Goal: Check status: Check status

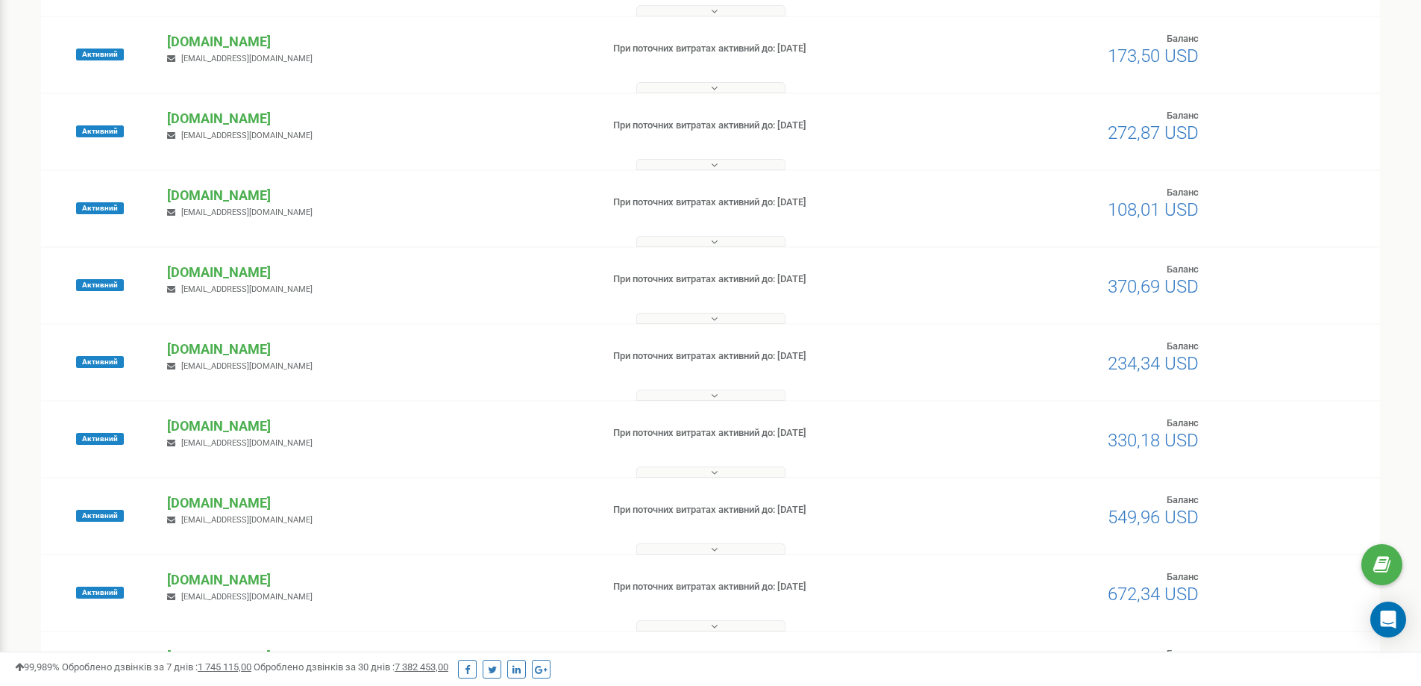
scroll to position [373, 0]
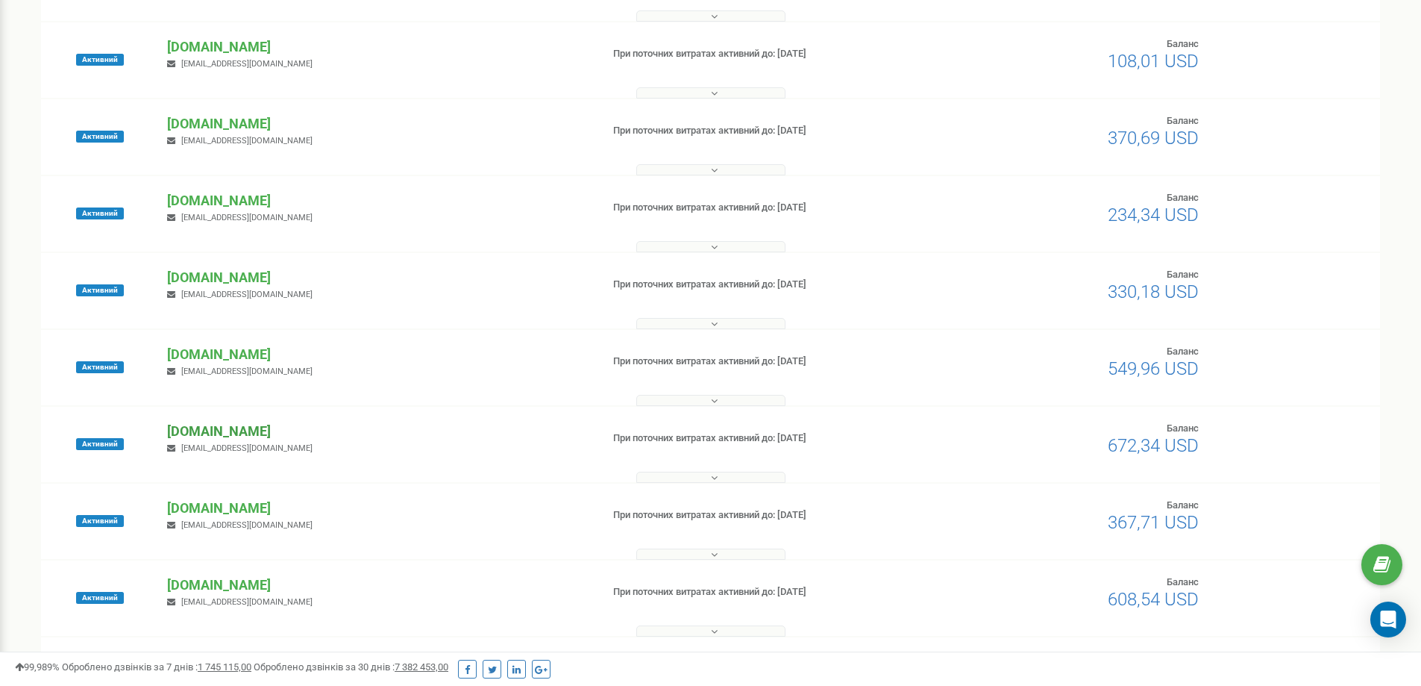
click at [203, 429] on p "[DOMAIN_NAME]" at bounding box center [377, 430] width 421 height 19
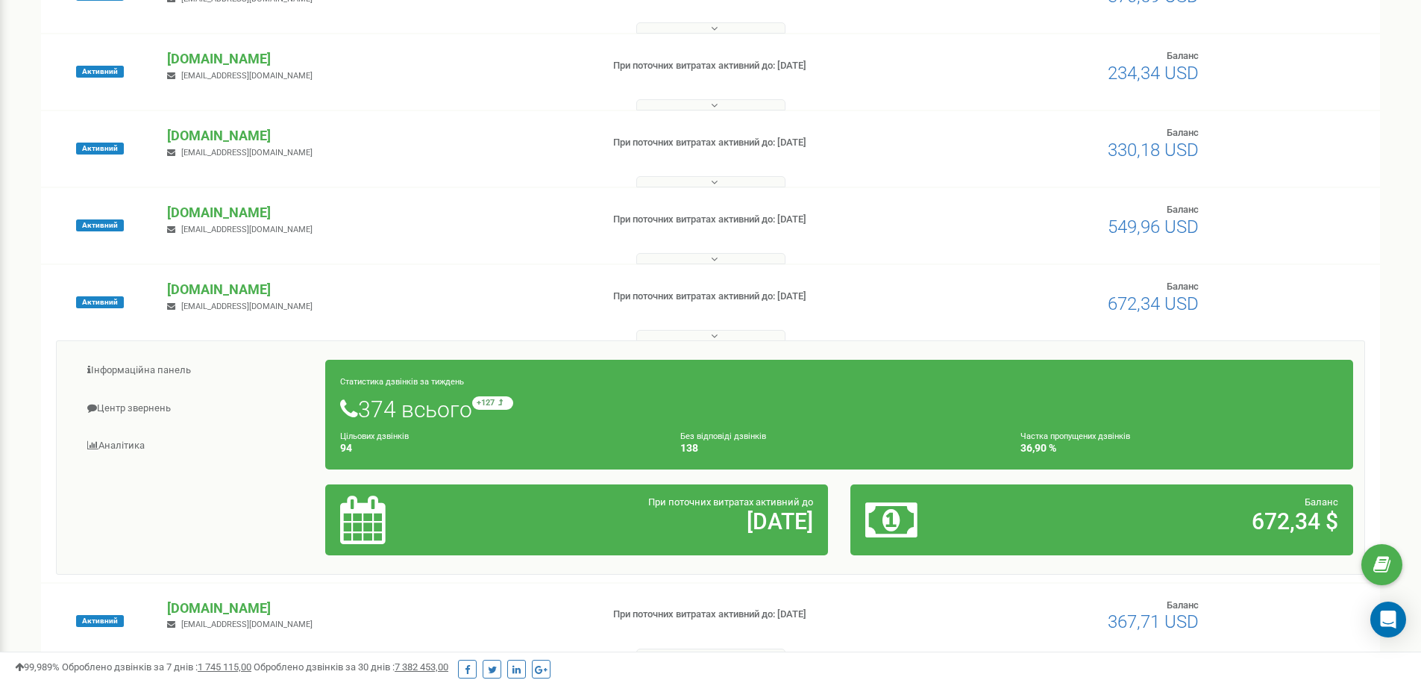
scroll to position [522, 0]
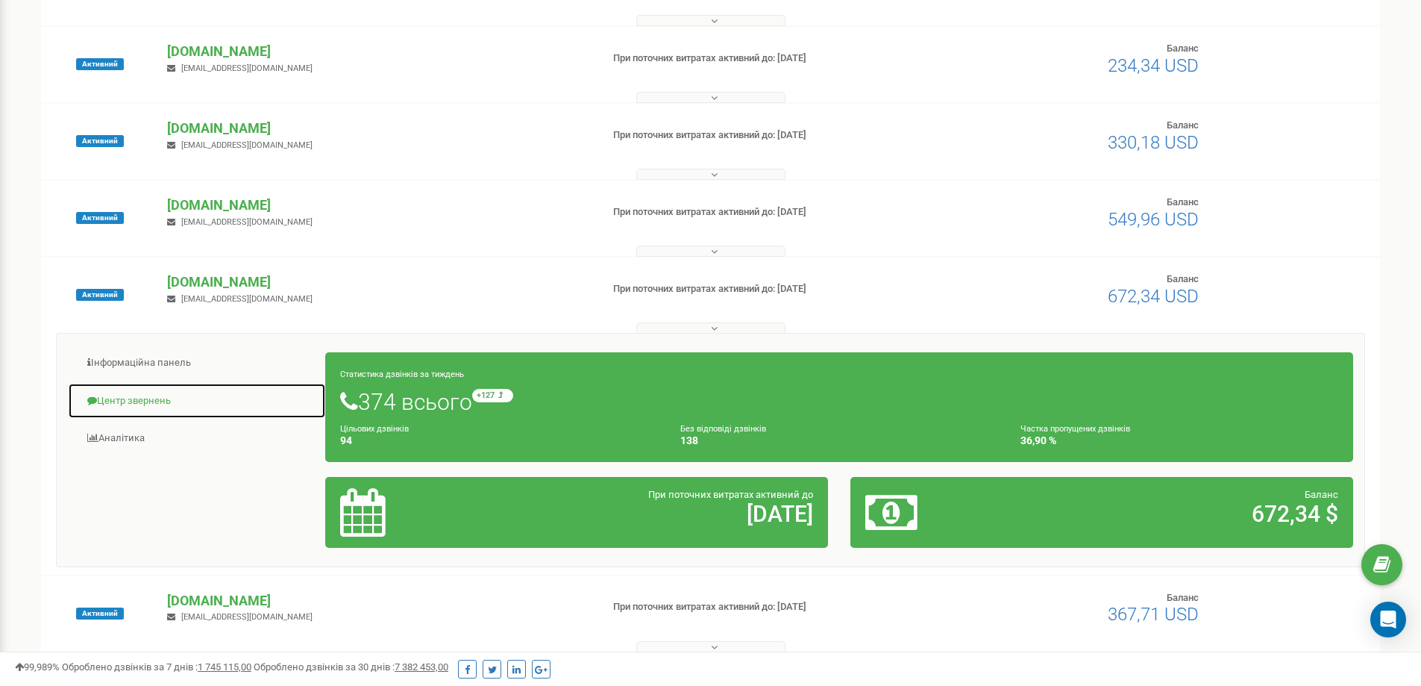
click at [139, 399] on link "Центр звернень" at bounding box center [197, 401] width 258 height 37
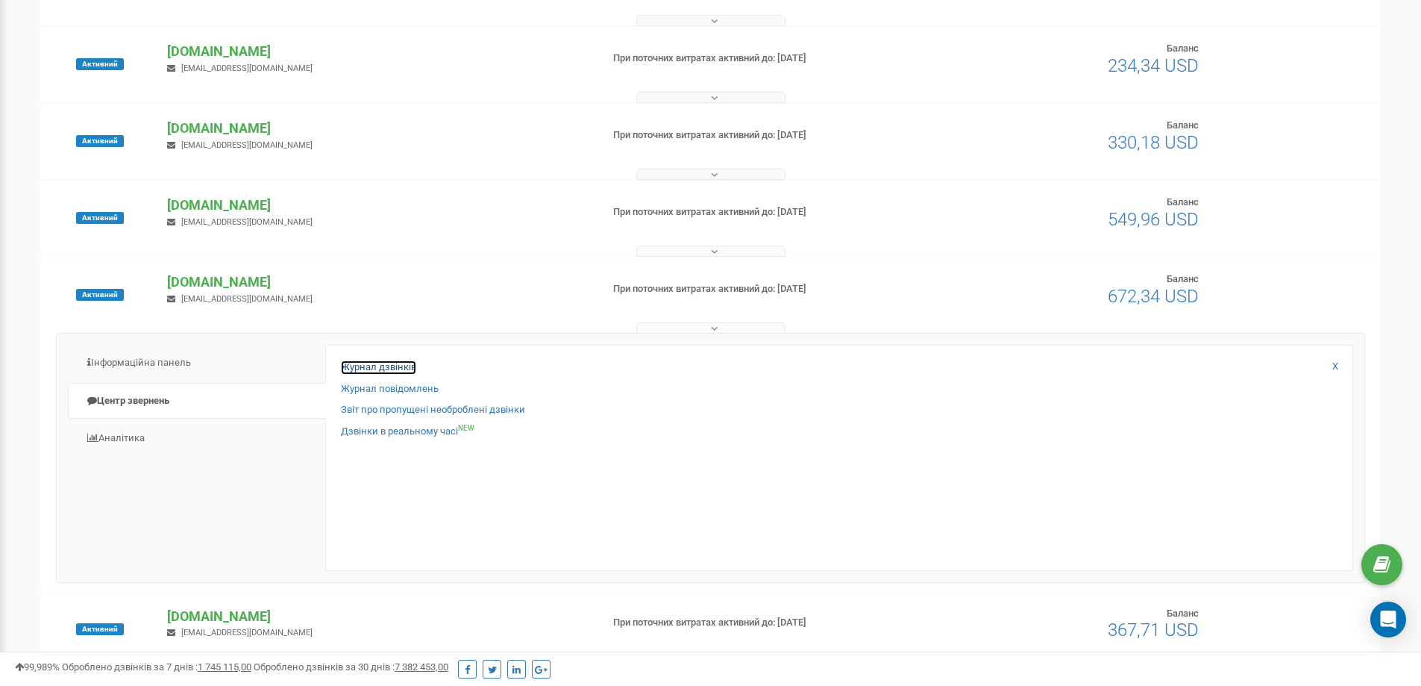
click at [357, 366] on link "Журнал дзвінків" at bounding box center [378, 367] width 75 height 14
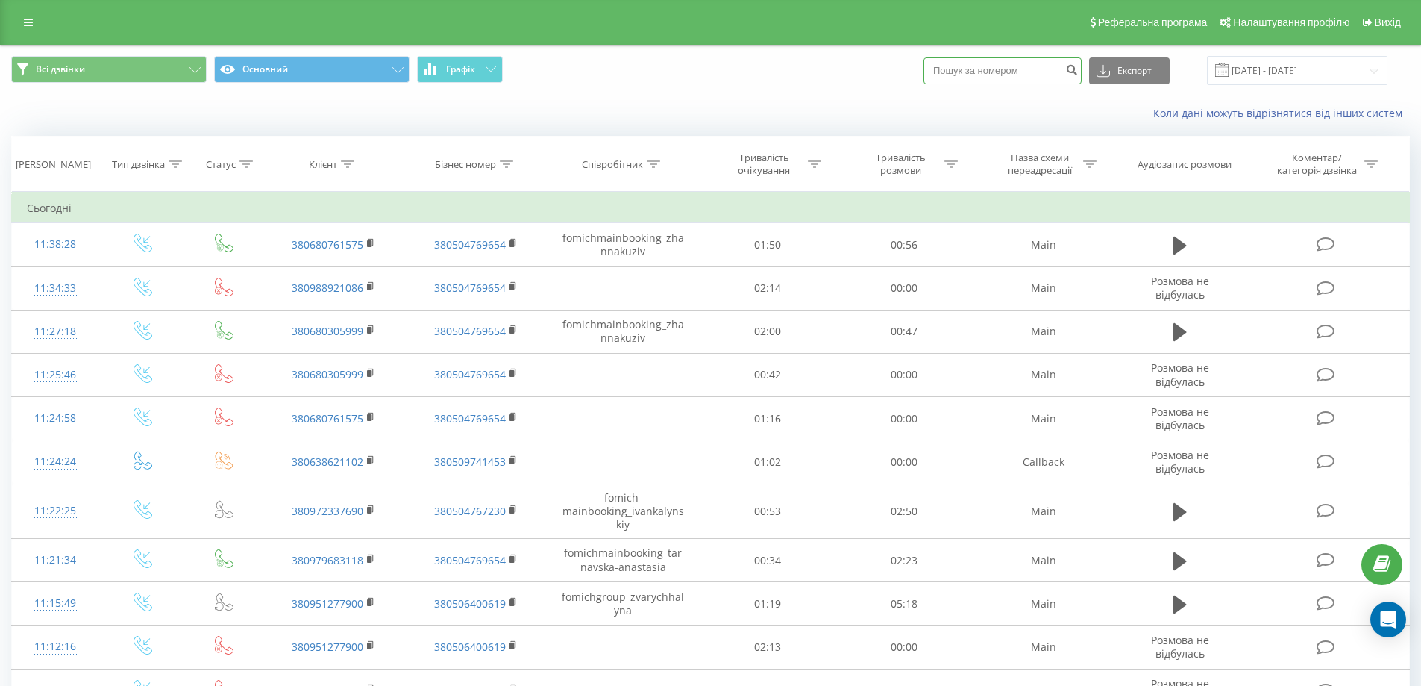
click at [1017, 71] on input at bounding box center [1002, 70] width 158 height 27
paste input "380680761575"
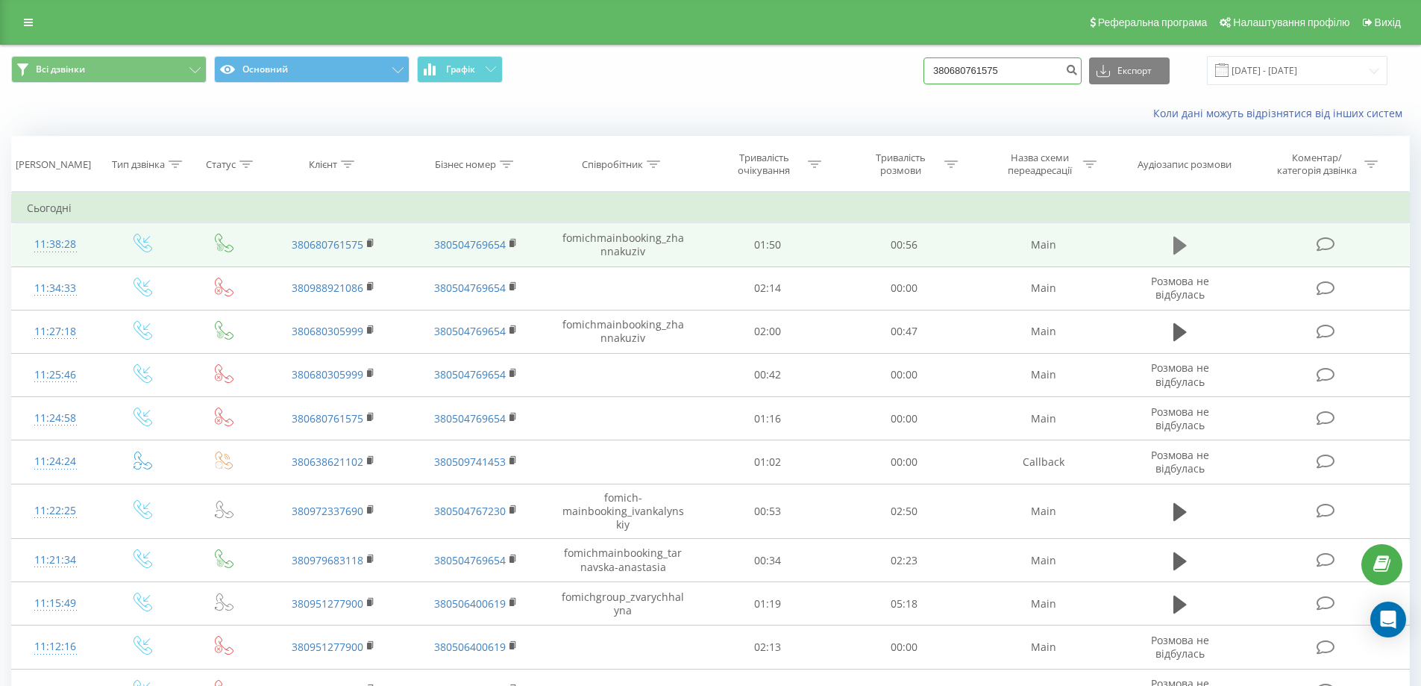
type input "380680761575"
click at [1169, 242] on button at bounding box center [1180, 245] width 22 height 22
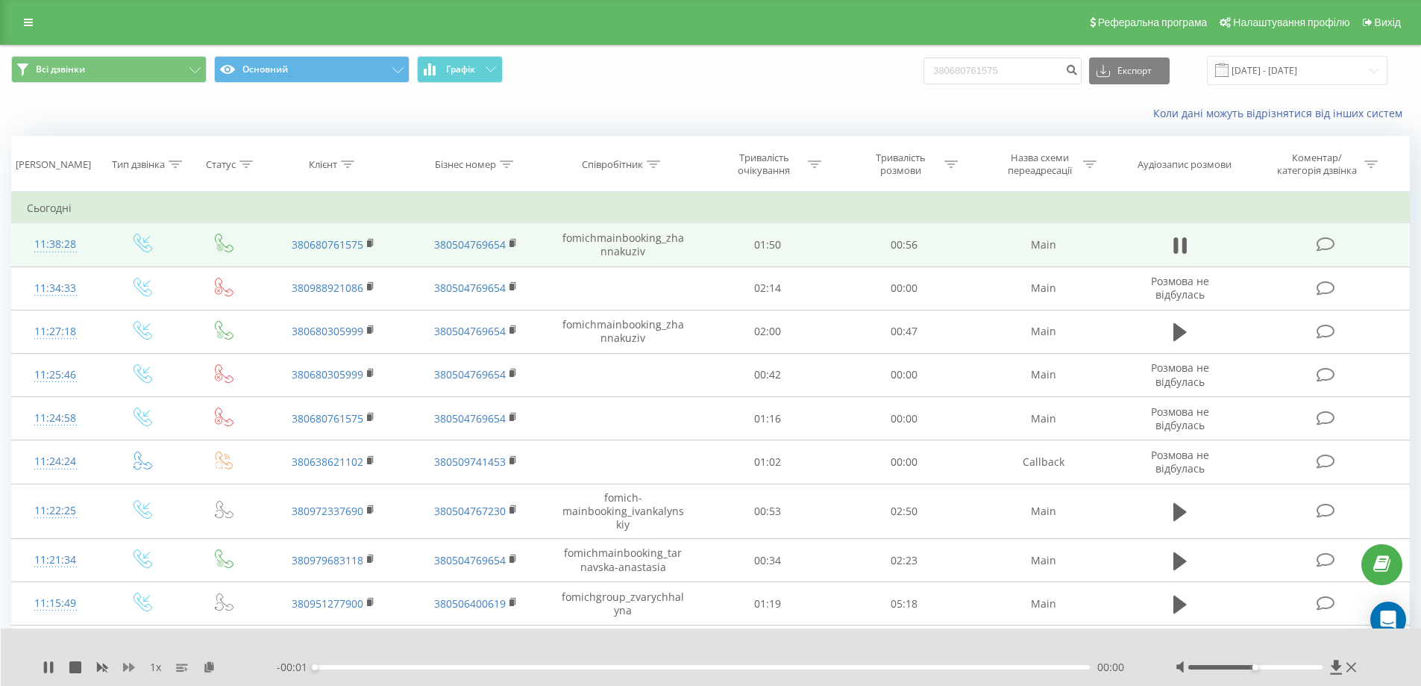
click at [128, 665] on icon at bounding box center [129, 667] width 12 height 12
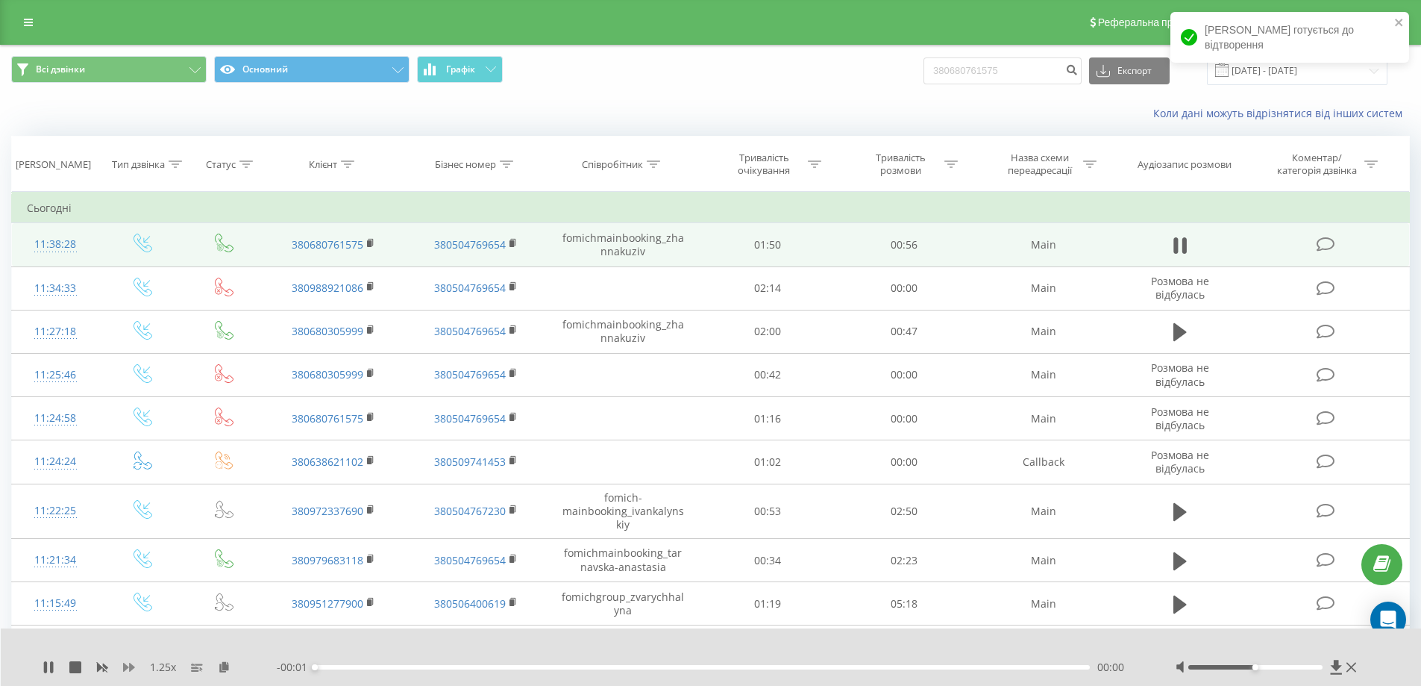
click at [128, 665] on icon at bounding box center [129, 667] width 12 height 12
click at [43, 662] on icon at bounding box center [49, 667] width 12 height 12
